Goal: Task Accomplishment & Management: Manage account settings

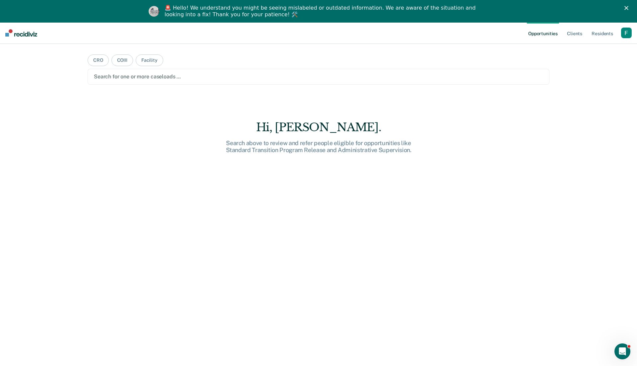
click at [620, 10] on div "🚨 Hello! We understand you might be seeing mislabeled or outdated information. …" at bounding box center [318, 11] width 637 height 17
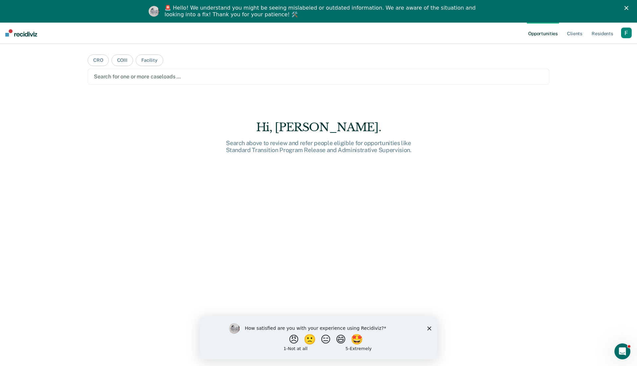
click at [623, 26] on div "Opportunities Client s Resident s Profile How it works Log Out" at bounding box center [579, 32] width 105 height 21
click at [626, 32] on div "button" at bounding box center [627, 33] width 11 height 11
click at [583, 48] on link "Profile" at bounding box center [599, 50] width 53 height 6
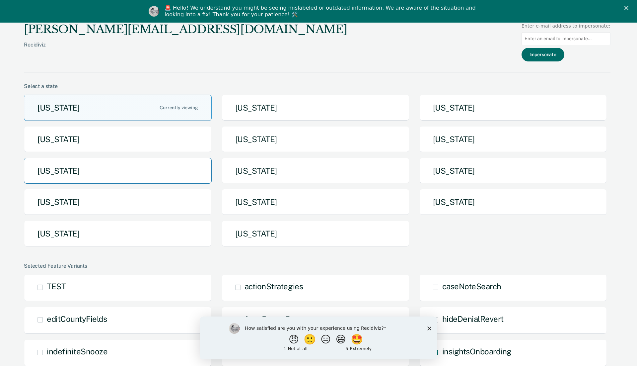
click at [188, 171] on button "[US_STATE]" at bounding box center [118, 171] width 188 height 26
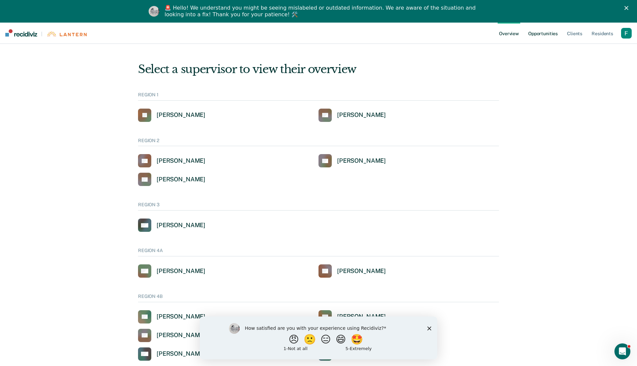
click at [550, 33] on link "Opportunities" at bounding box center [543, 32] width 32 height 21
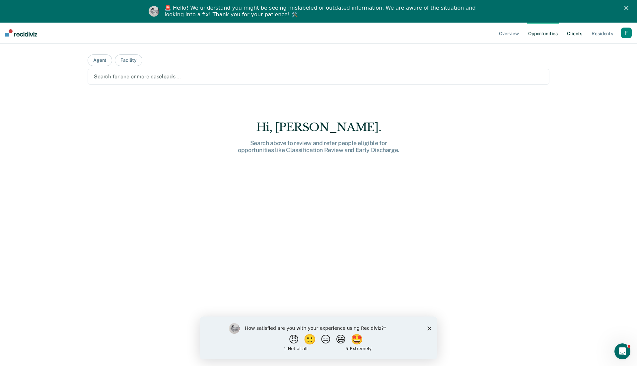
click at [581, 35] on link "Client s" at bounding box center [575, 32] width 18 height 21
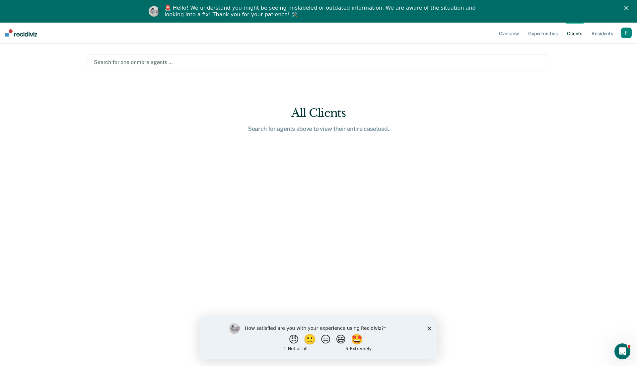
click at [442, 69] on div "Search for one or more agents …" at bounding box center [319, 62] width 462 height 16
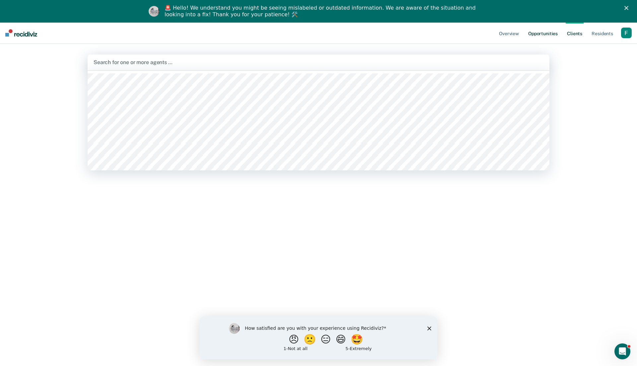
click at [548, 30] on link "Opportunities" at bounding box center [543, 32] width 32 height 21
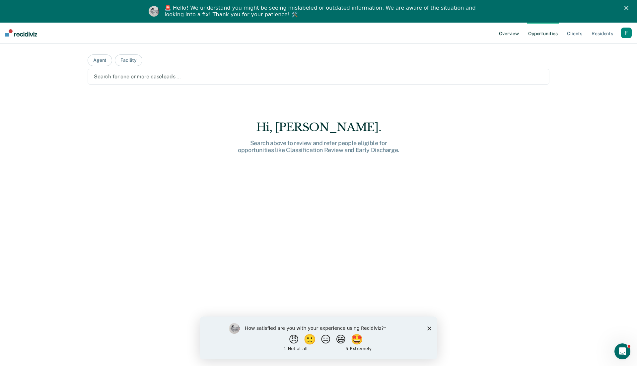
click at [514, 31] on link "Overview" at bounding box center [509, 32] width 23 height 21
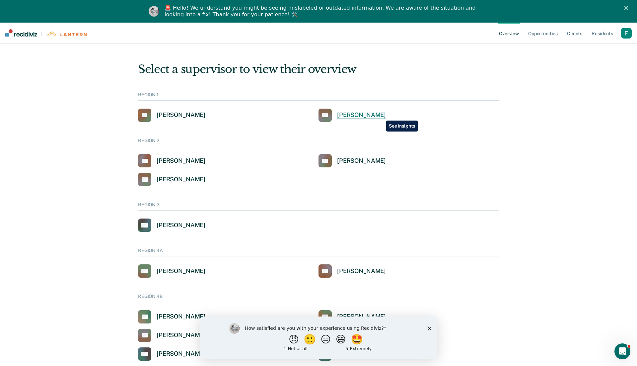
click at [381, 116] on div "[PERSON_NAME]" at bounding box center [361, 115] width 49 height 8
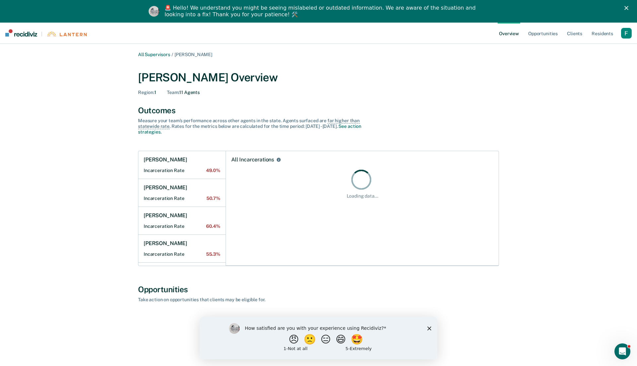
scroll to position [35, 0]
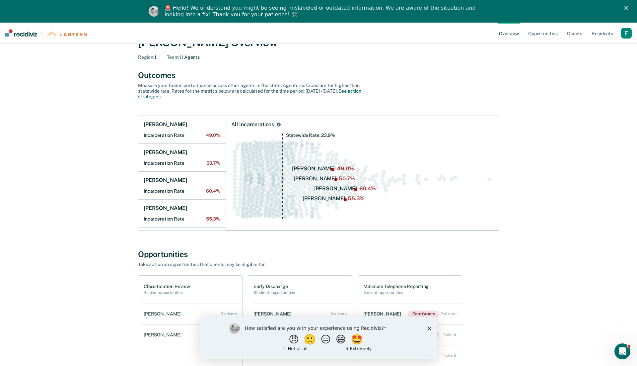
click at [432, 328] on div "How satisfied are you with your experience using Recidiviz? 😠 🙁 😑 😄 🤩 1 - Not a…" at bounding box center [319, 337] width 238 height 43
click at [429, 328] on polygon "Close survey" at bounding box center [430, 328] width 4 height 4
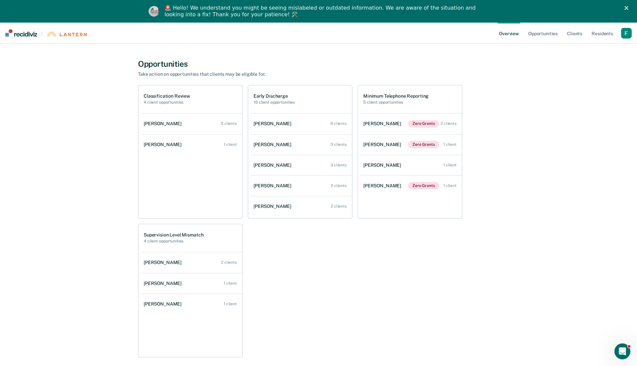
scroll to position [256, 0]
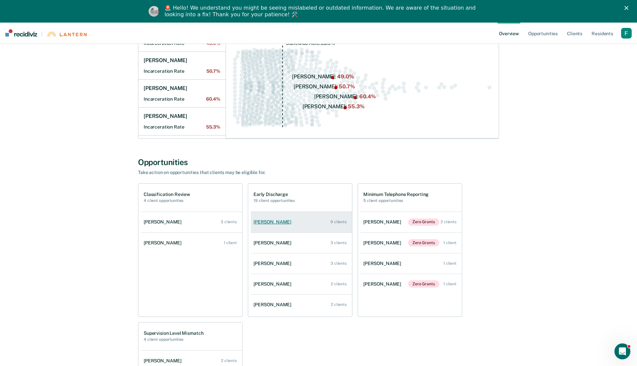
click at [289, 224] on link "[PERSON_NAME] 9 clients" at bounding box center [301, 221] width 101 height 19
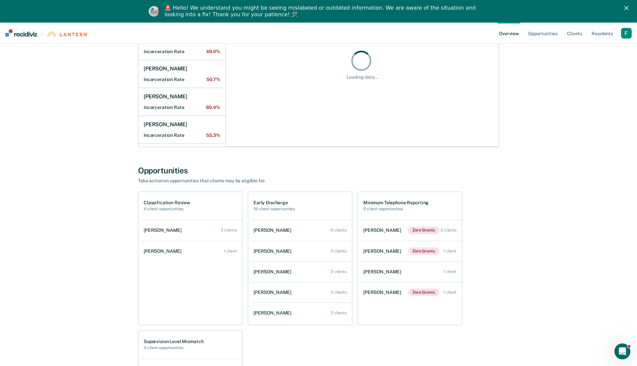
scroll to position [118, 0]
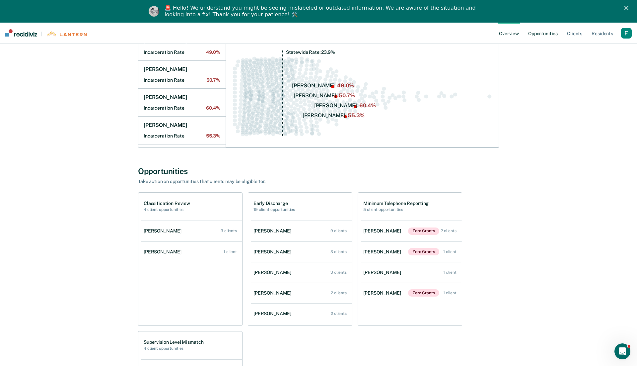
click at [548, 40] on link "Opportunities" at bounding box center [543, 32] width 32 height 21
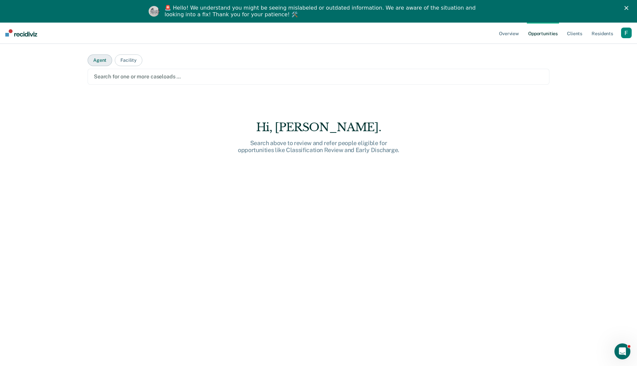
click at [105, 57] on button "Agent" at bounding box center [100, 60] width 25 height 12
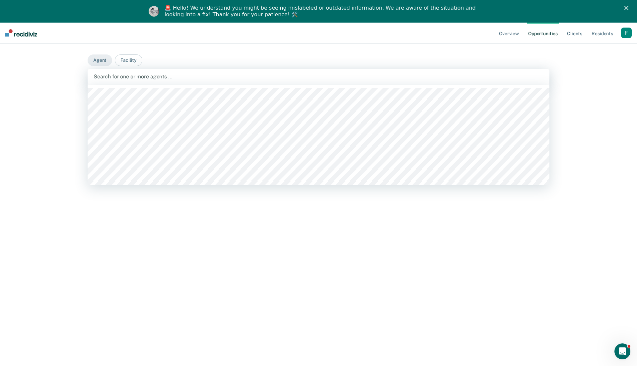
click at [110, 77] on div at bounding box center [319, 77] width 450 height 8
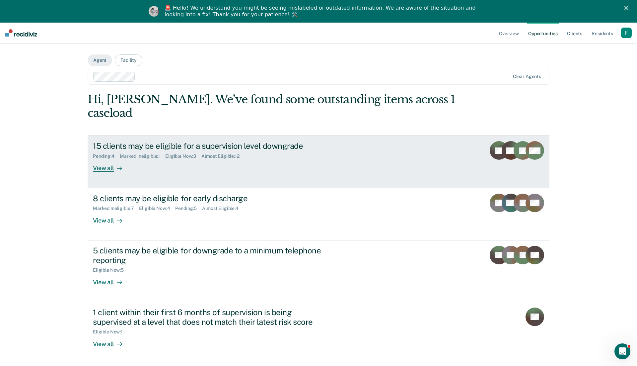
click at [200, 159] on link "15 clients may be eligible for a supervision level downgrade Pending : 4 Marked…" at bounding box center [319, 161] width 462 height 52
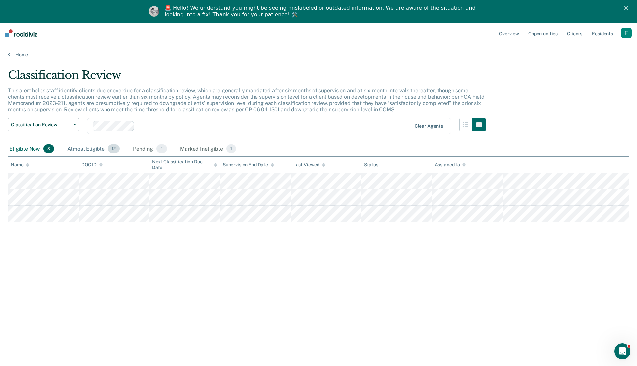
click at [109, 151] on span "12" at bounding box center [114, 148] width 12 height 9
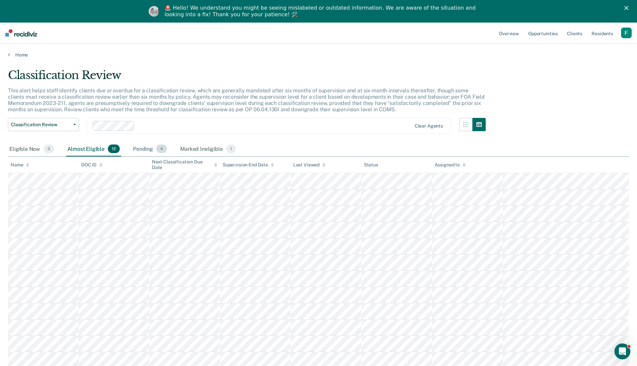
click at [141, 151] on div "Pending 4" at bounding box center [150, 149] width 37 height 15
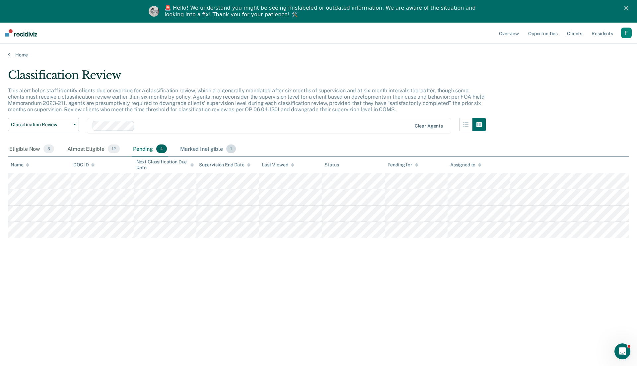
click at [190, 145] on div "Marked Ineligible 1" at bounding box center [208, 149] width 58 height 15
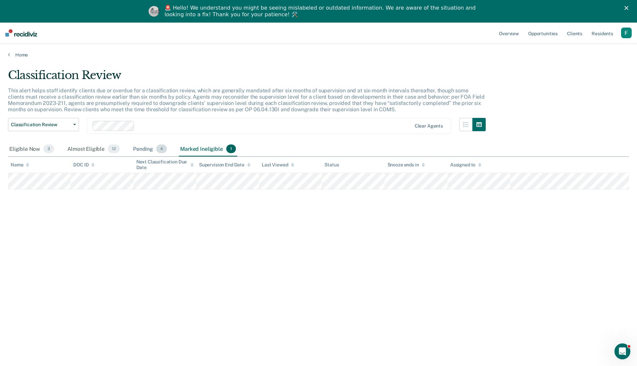
click at [157, 146] on span "4" at bounding box center [161, 148] width 11 height 9
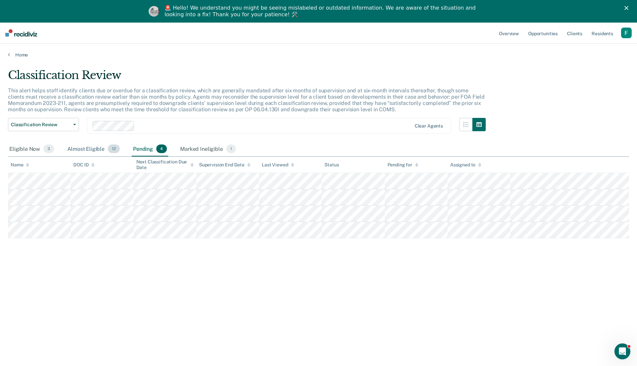
click at [102, 149] on div "Almost Eligible 12" at bounding box center [93, 149] width 55 height 15
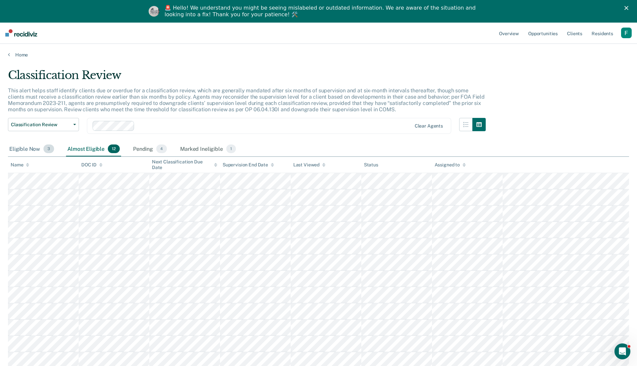
click at [42, 147] on div "Eligible Now 3" at bounding box center [31, 149] width 47 height 15
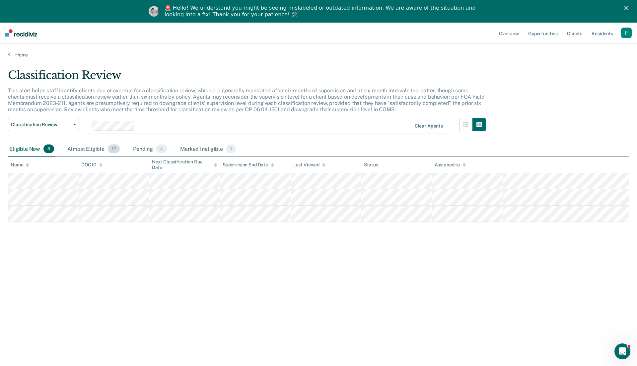
click at [87, 148] on div "Almost Eligible 12" at bounding box center [93, 149] width 55 height 15
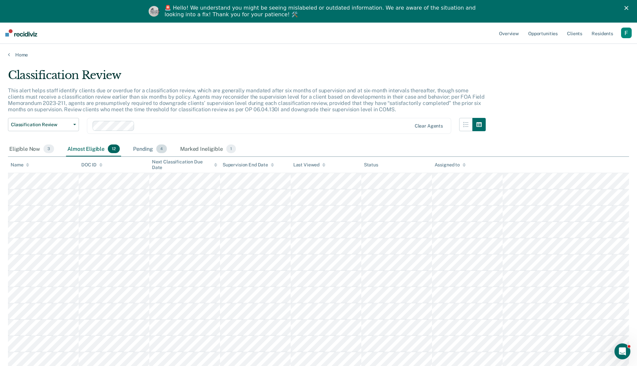
click at [139, 150] on div "Pending 4" at bounding box center [150, 149] width 37 height 15
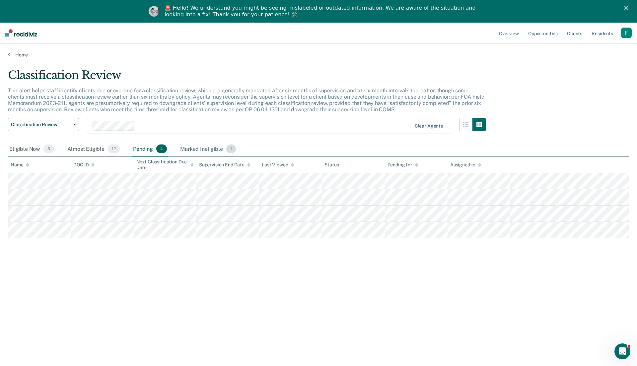
click at [190, 144] on div "Marked Ineligible 1" at bounding box center [208, 149] width 58 height 15
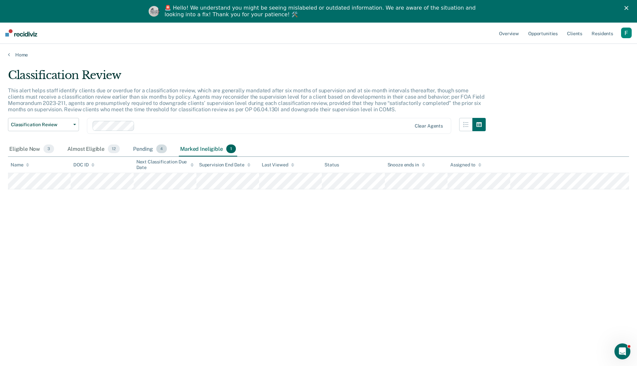
click at [156, 143] on div "Pending 4" at bounding box center [150, 149] width 37 height 15
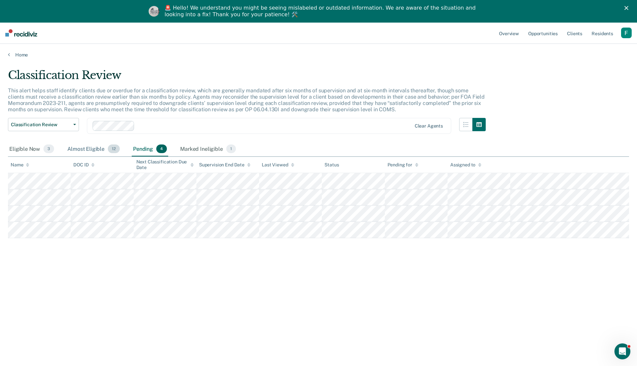
click at [105, 147] on div "Almost Eligible 12" at bounding box center [93, 149] width 55 height 15
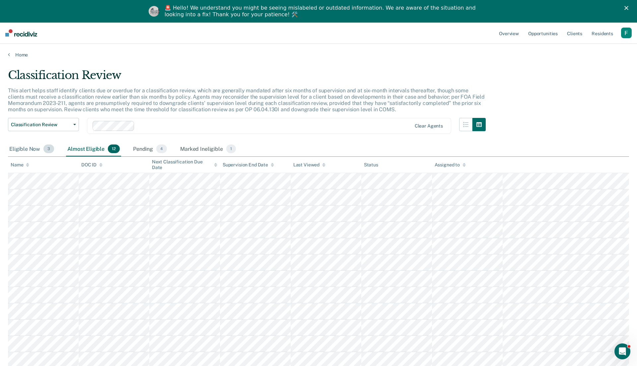
click at [41, 149] on div "Eligible Now 3" at bounding box center [31, 149] width 47 height 15
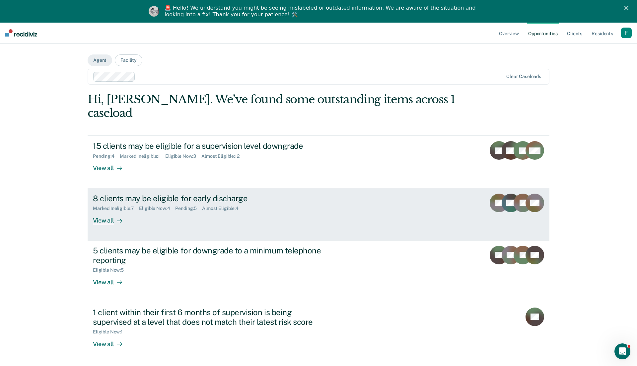
click at [144, 206] on div "8 clients may be eligible for early discharge Marked Ineligible : 7 Eligible No…" at bounding box center [217, 209] width 249 height 31
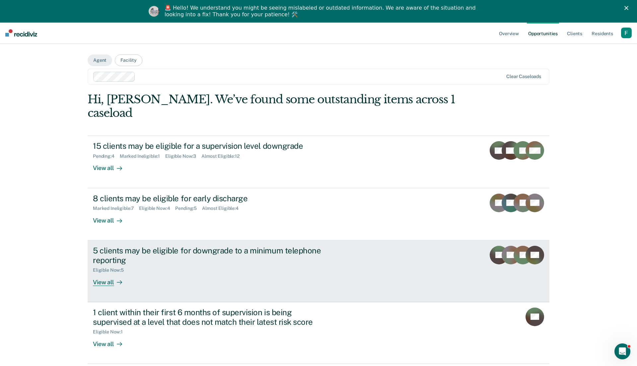
click at [212, 265] on div "Eligible Now : 5" at bounding box center [209, 269] width 233 height 8
